Goal: Task Accomplishment & Management: Manage account settings

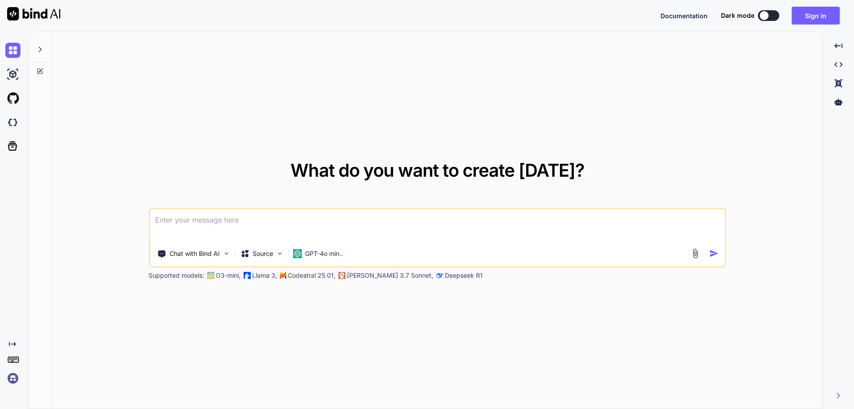
click at [13, 374] on img at bounding box center [12, 378] width 15 height 15
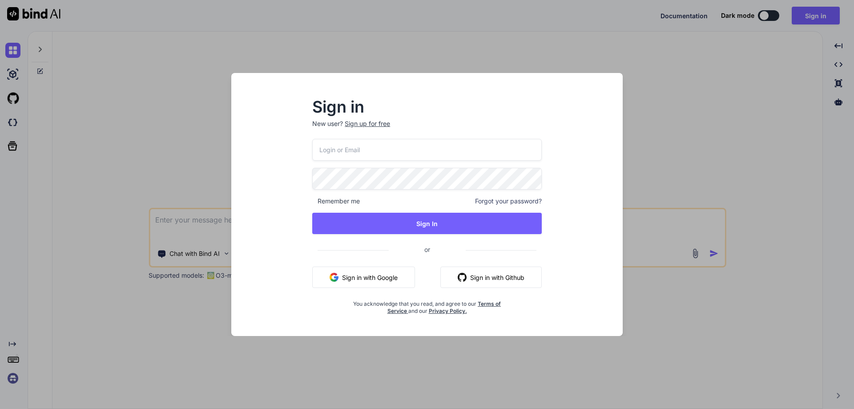
click at [337, 146] on input "email" at bounding box center [427, 150] width 230 height 22
paste input "[EMAIL_ADDRESS][DOMAIN_NAME]"
type input "[EMAIL_ADDRESS][DOMAIN_NAME]"
drag, startPoint x: 392, startPoint y: 225, endPoint x: 170, endPoint y: 190, distance: 225.2
click at [170, 190] on div "Sign in New user? Sign up for free [EMAIL_ADDRESS][DOMAIN_NAME] Remember me For…" at bounding box center [427, 204] width 854 height 409
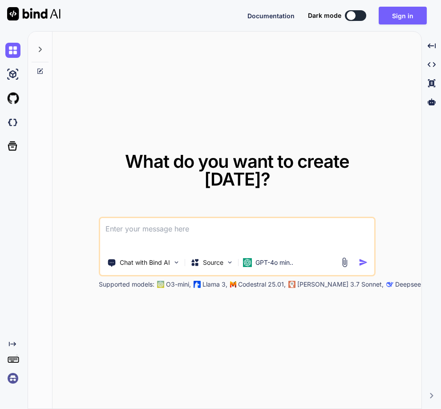
click at [11, 373] on img at bounding box center [12, 378] width 15 height 15
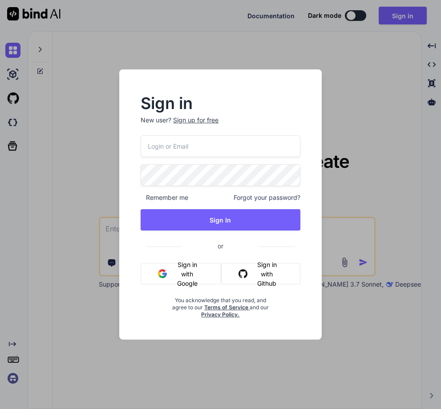
click at [178, 155] on input "email" at bounding box center [220, 146] width 159 height 22
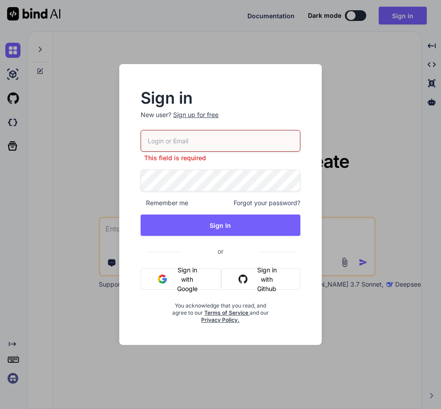
paste input "[EMAIL_ADDRESS][DOMAIN_NAME]"
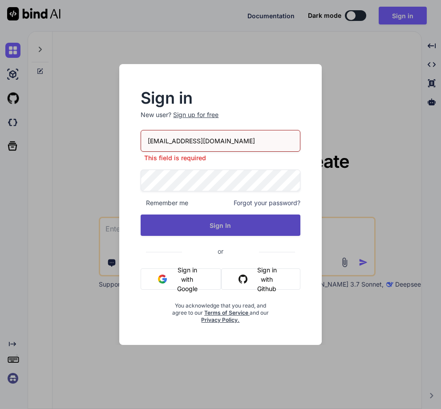
type input "[EMAIL_ADDRESS][DOMAIN_NAME]"
click at [216, 222] on button "Sign In" at bounding box center [220, 224] width 159 height 21
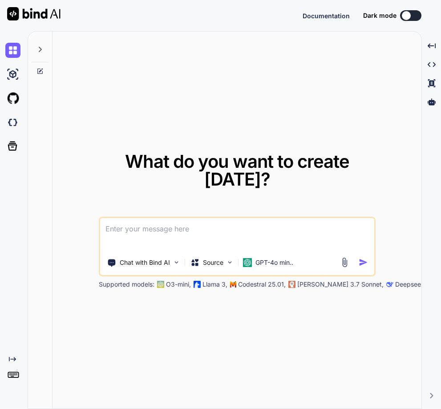
type textarea "x"
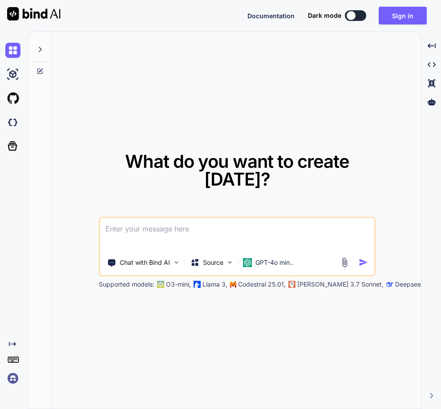
click at [8, 379] on img at bounding box center [12, 378] width 15 height 15
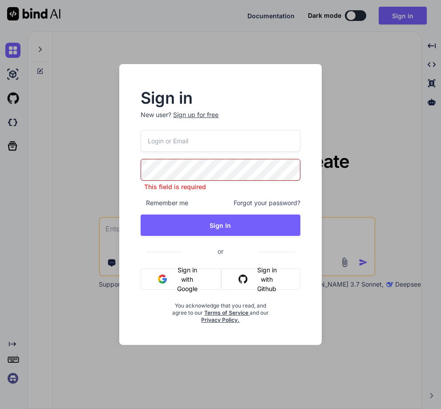
click at [180, 135] on input "email" at bounding box center [220, 141] width 159 height 22
paste input "[EMAIL_ADDRESS][DOMAIN_NAME]"
type input "[EMAIL_ADDRESS][DOMAIN_NAME]"
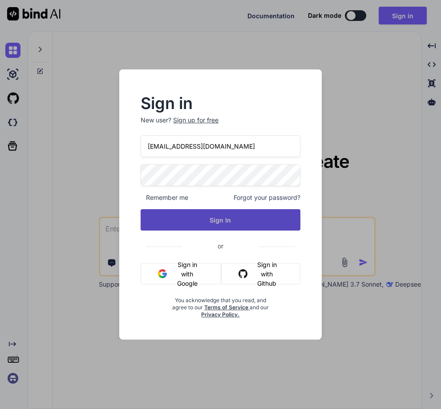
click at [209, 219] on button "Sign In" at bounding box center [220, 219] width 159 height 21
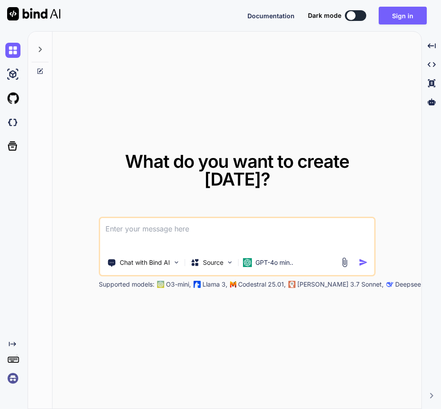
click at [14, 381] on img at bounding box center [12, 378] width 15 height 15
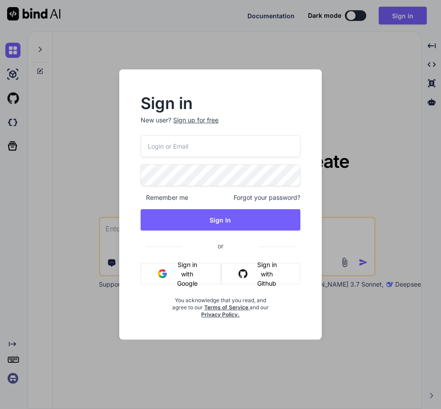
click at [187, 158] on div "Remember me Forgot your password? Sign In or Sign in with Google Sign in with G…" at bounding box center [220, 226] width 159 height 183
click at [182, 143] on input "email" at bounding box center [220, 146] width 159 height 22
paste input "[EMAIL_ADDRESS][DOMAIN_NAME]"
type input "[EMAIL_ADDRESS][DOMAIN_NAME]"
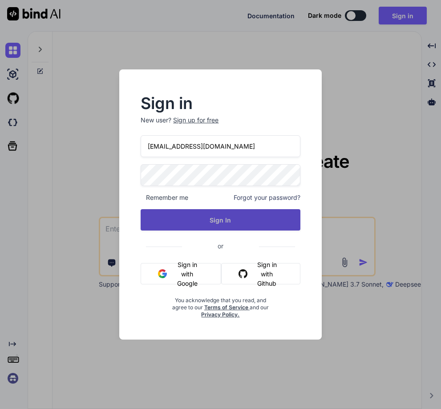
click at [234, 214] on button "Sign In" at bounding box center [220, 219] width 159 height 21
